Goal: Task Accomplishment & Management: Manage account settings

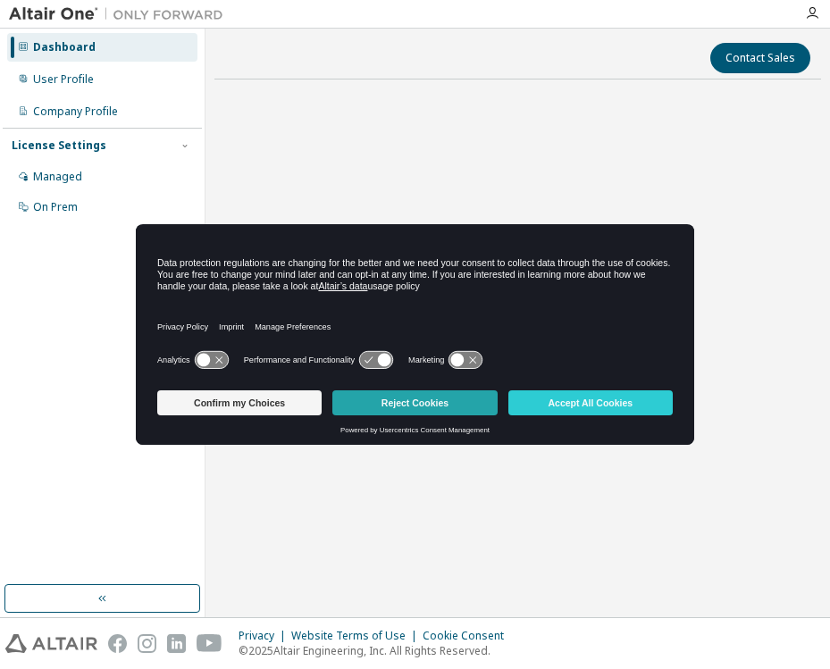
click at [454, 399] on button "Reject Cookies" at bounding box center [414, 403] width 164 height 25
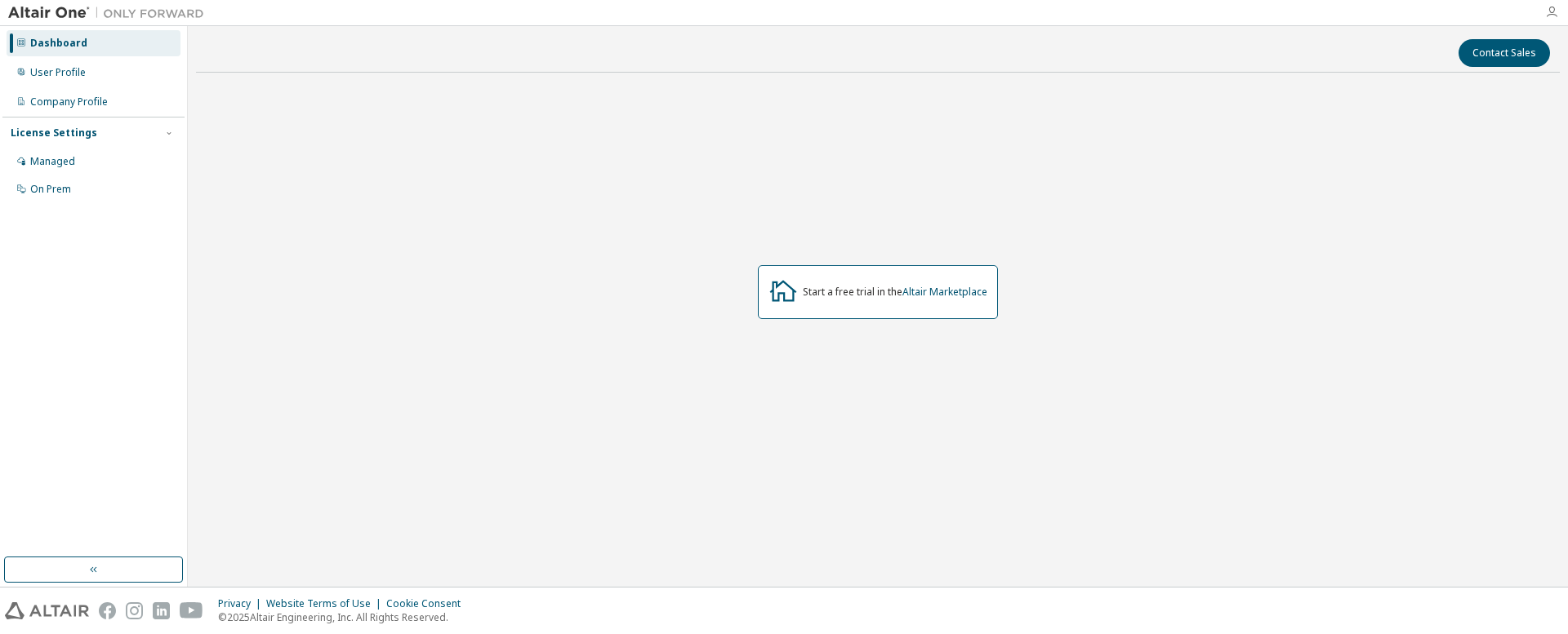
click at [758, 9] on icon "button" at bounding box center [1552, 12] width 13 height 13
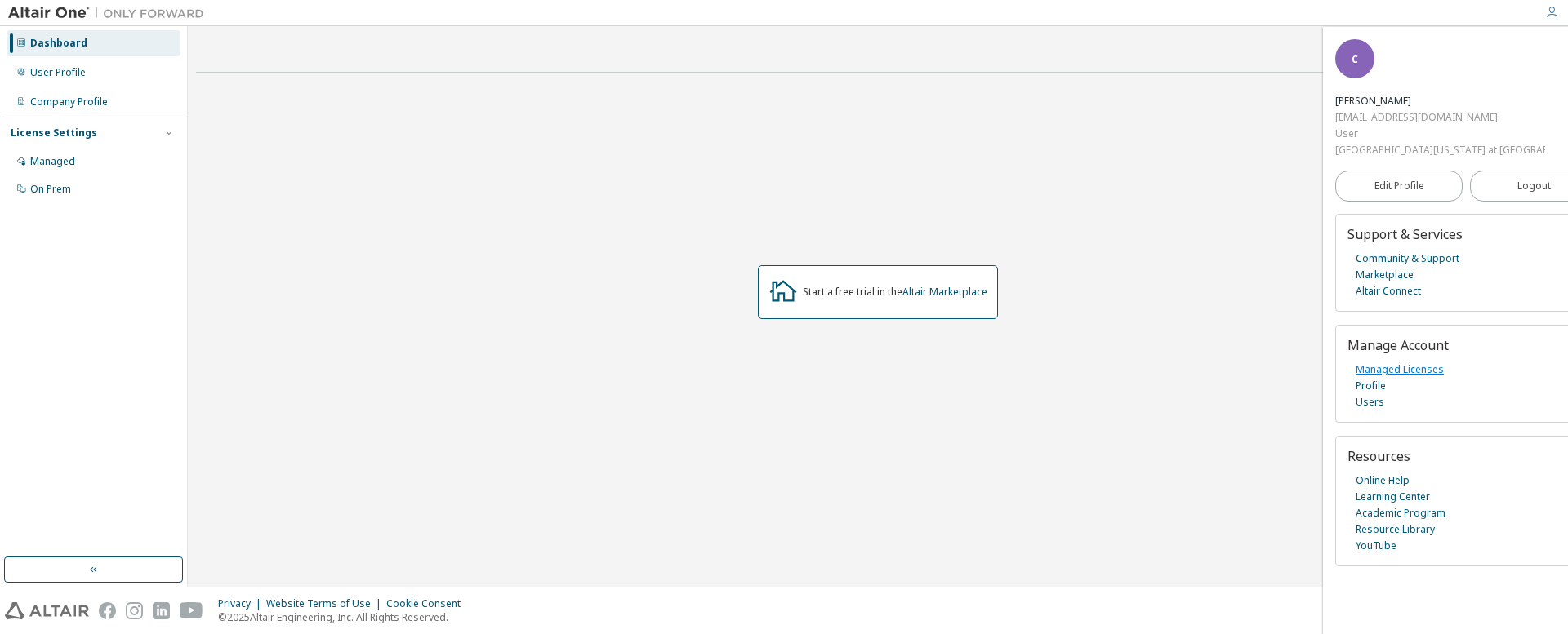
click at [758, 362] on link "Managed Licenses" at bounding box center [1399, 370] width 89 height 16
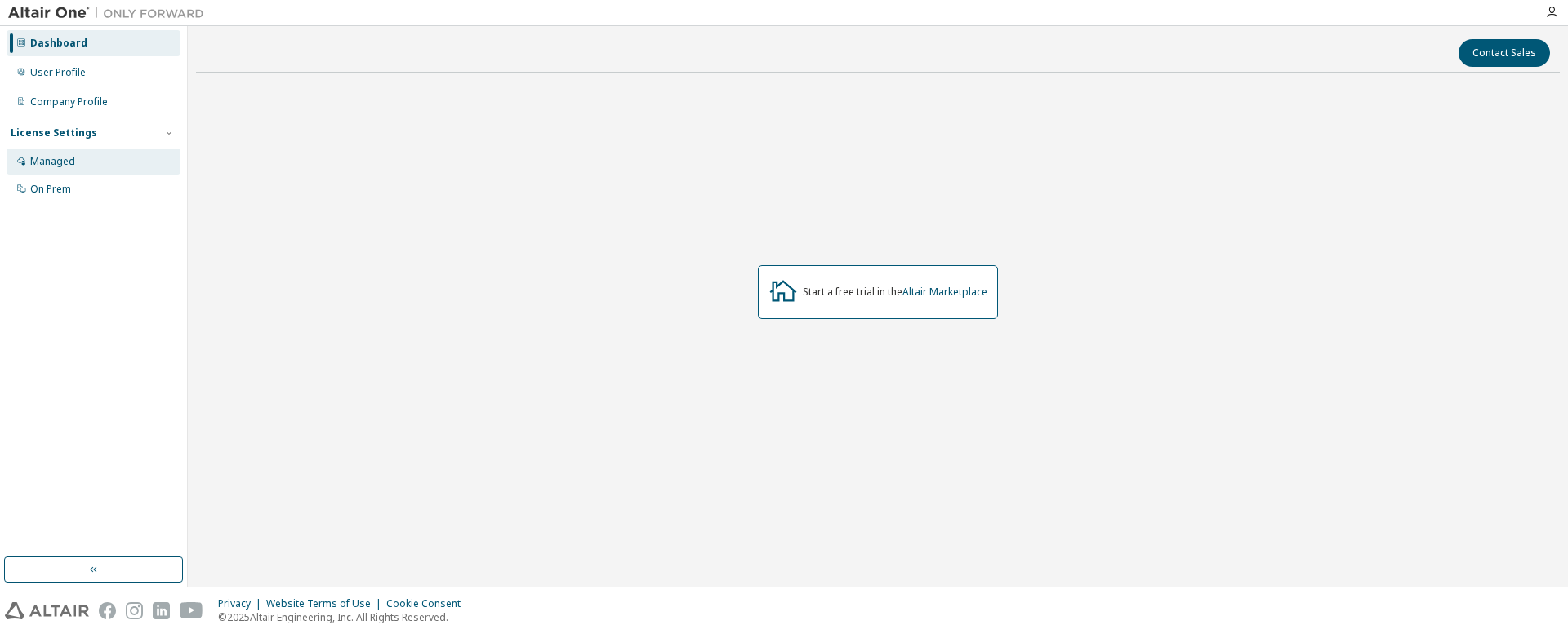
click at [75, 161] on div "Managed" at bounding box center [93, 162] width 174 height 26
